Goal: Book appointment/travel/reservation

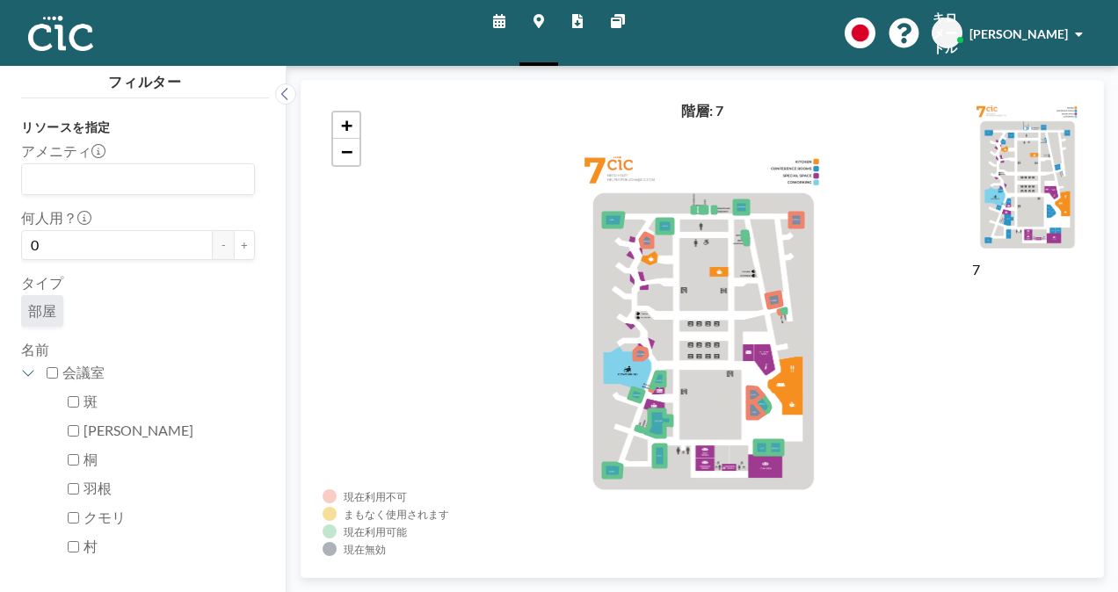
click at [494, 12] on link "スケジュール" at bounding box center [499, 33] width 40 height 66
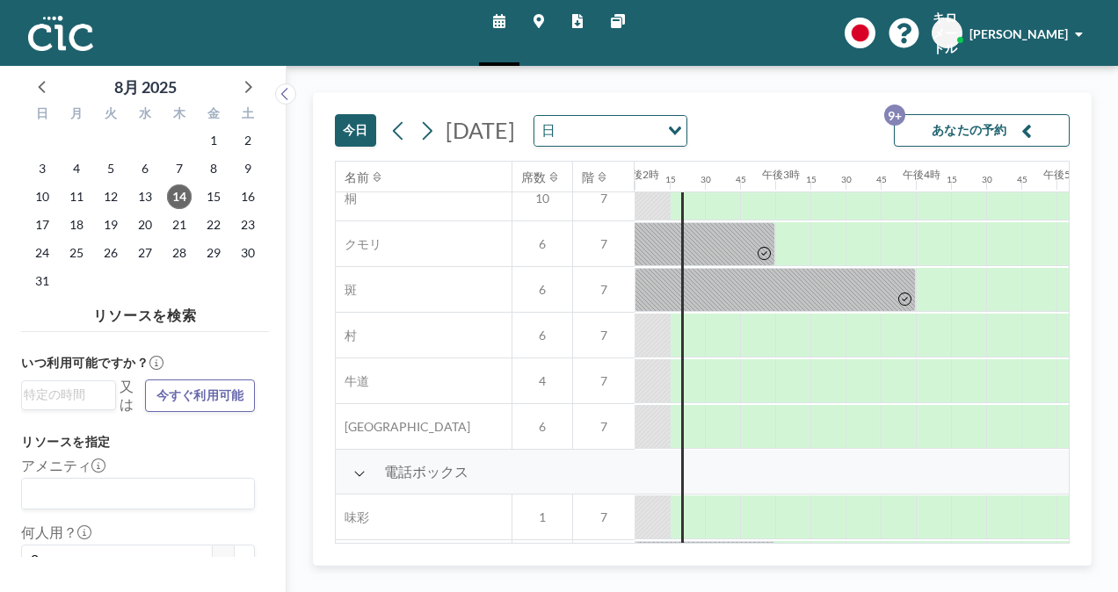
scroll to position [156, 1969]
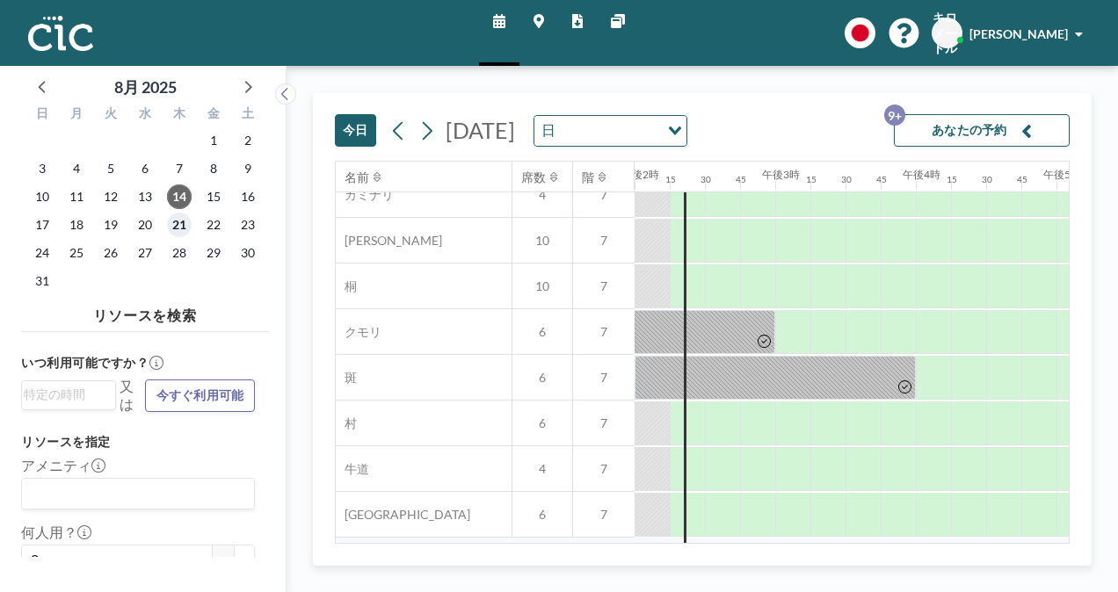
click at [185, 225] on span "21" at bounding box center [179, 225] width 25 height 25
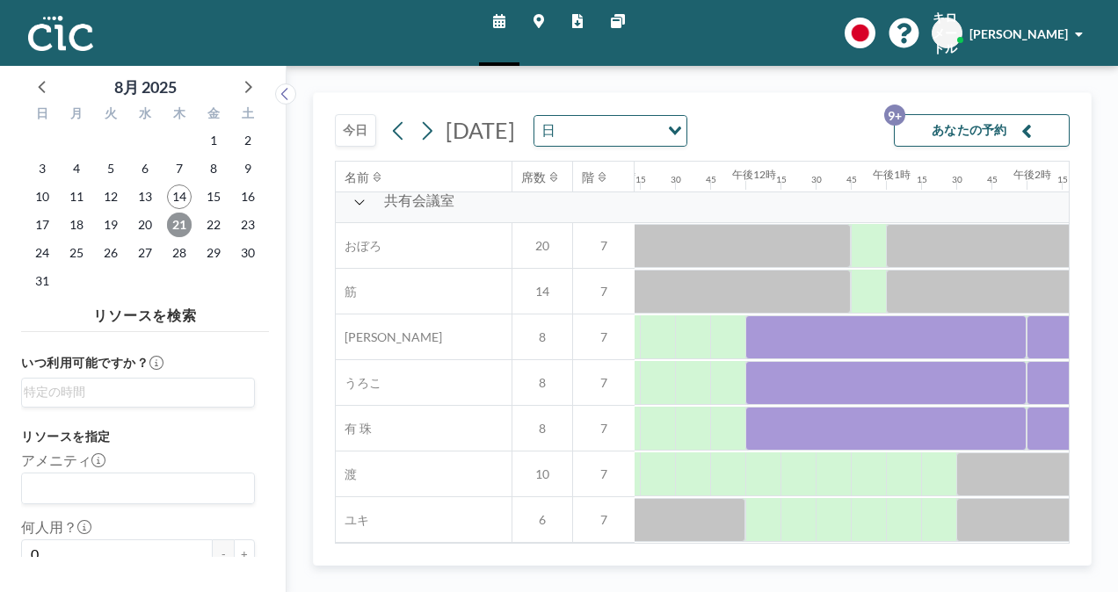
scroll to position [1299, 1586]
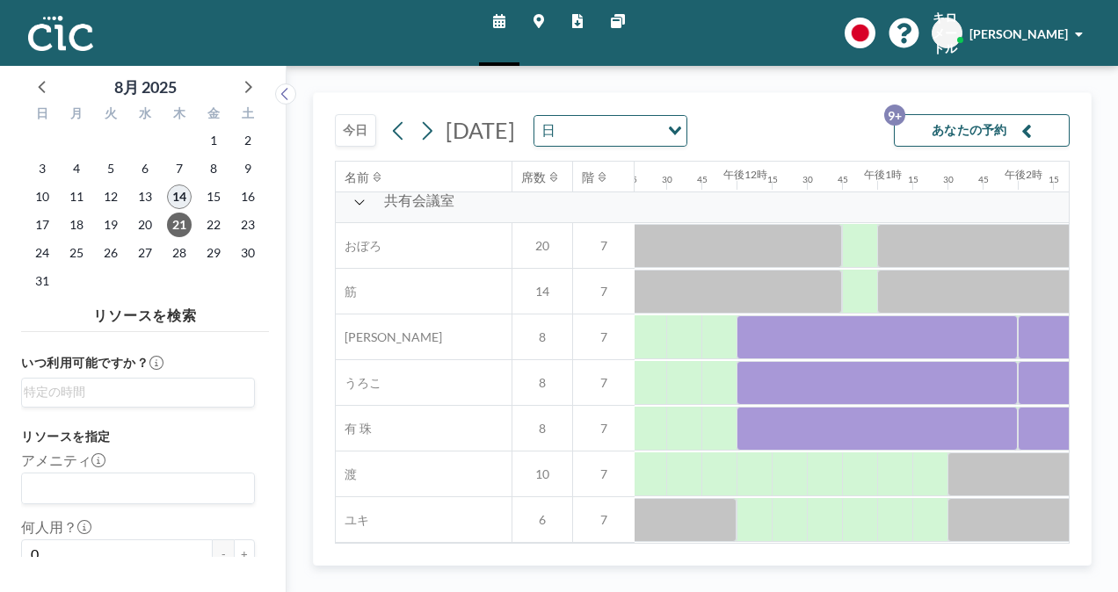
click at [181, 194] on span "14" at bounding box center [179, 197] width 25 height 25
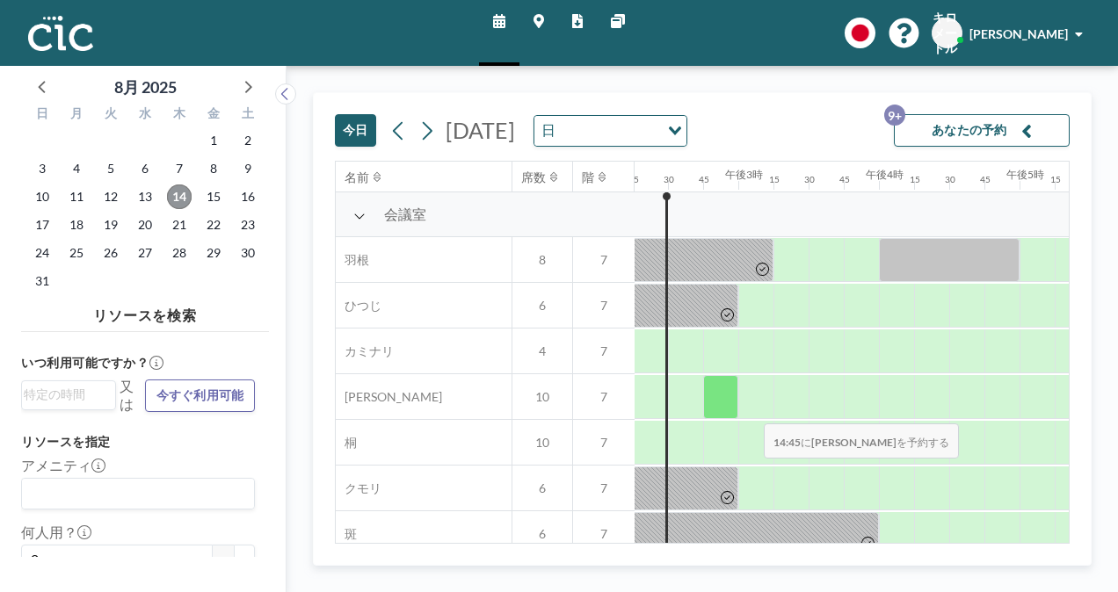
scroll to position [0, 2002]
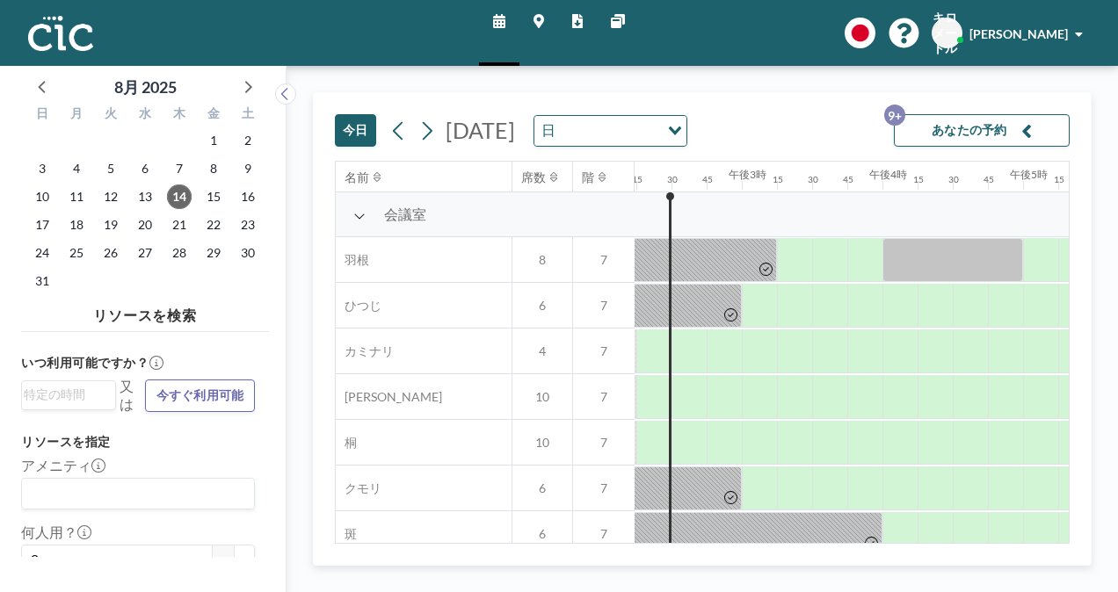
click at [505, 26] on icon at bounding box center [499, 21] width 12 height 14
click at [543, 11] on link "マップ" at bounding box center [539, 33] width 39 height 66
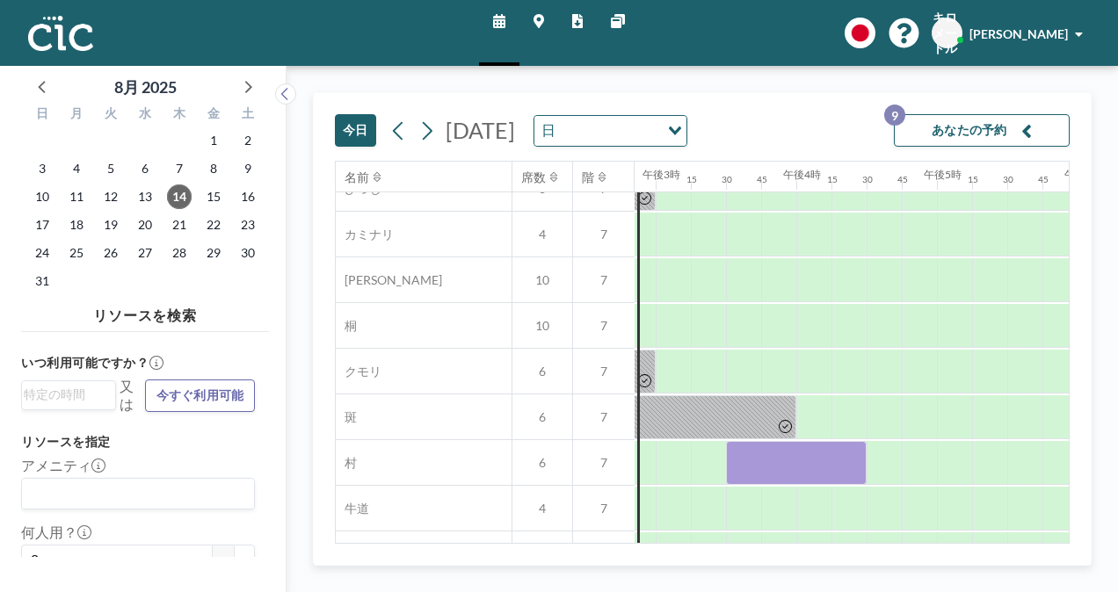
scroll to position [117, 2167]
